Goal: Entertainment & Leisure: Consume media (video, audio)

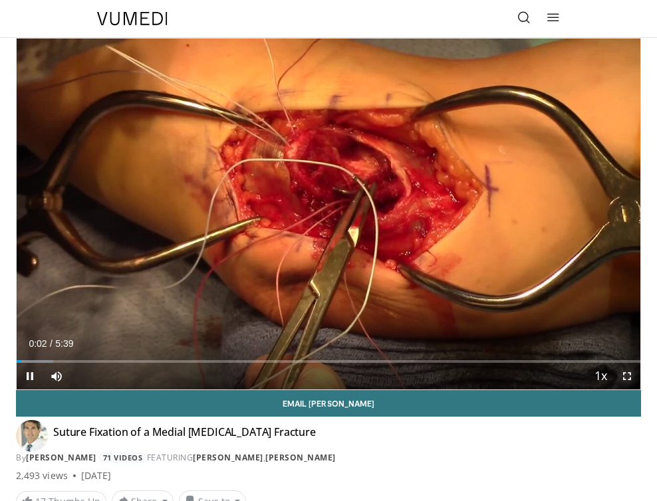
click at [630, 378] on span "Video Player" at bounding box center [627, 376] width 27 height 27
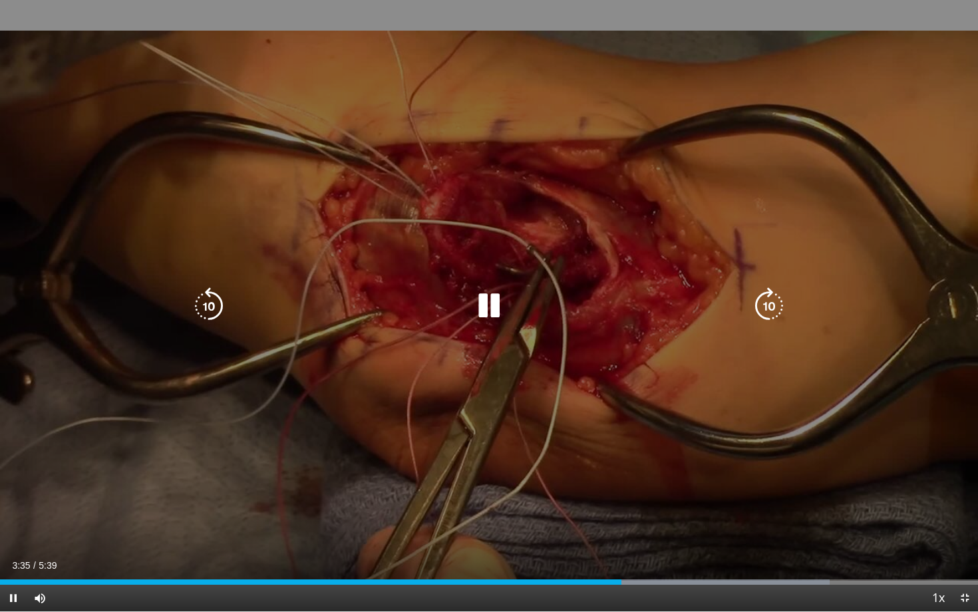
click at [491, 309] on icon "Video Player" at bounding box center [488, 305] width 37 height 37
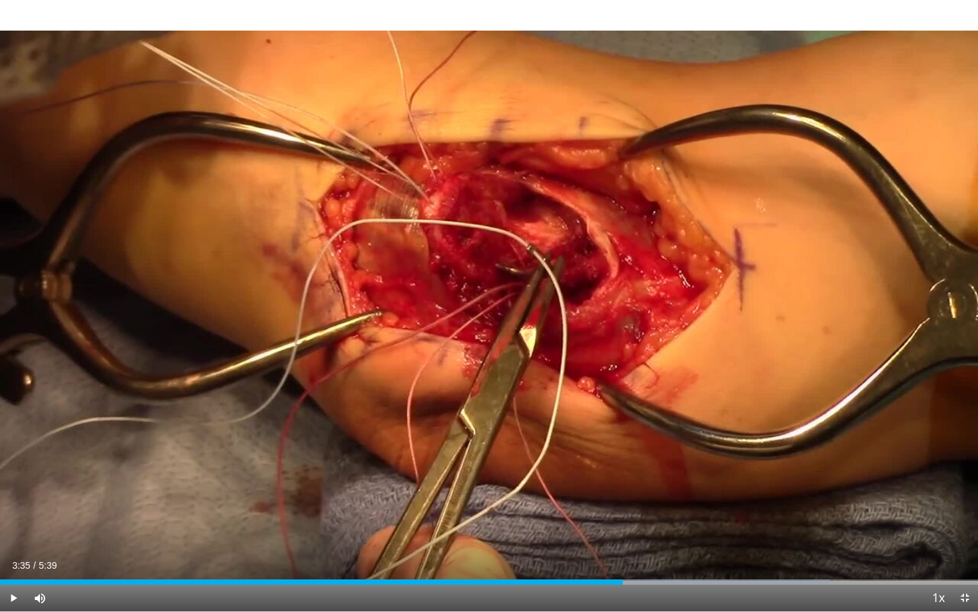
click at [491, 309] on div "20 seconds Tap to unmute" at bounding box center [489, 305] width 978 height 611
click at [656, 501] on span "Video Player" at bounding box center [964, 598] width 27 height 27
